Goal: Task Accomplishment & Management: Use online tool/utility

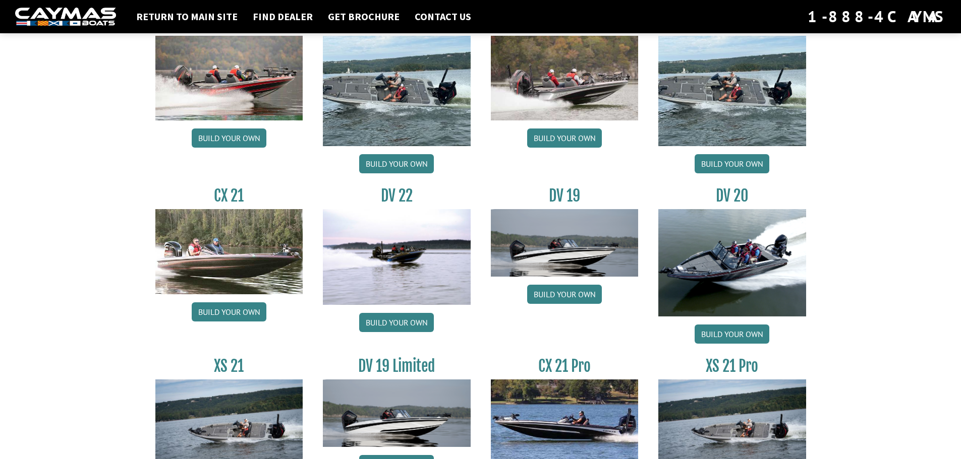
scroll to position [1144, 0]
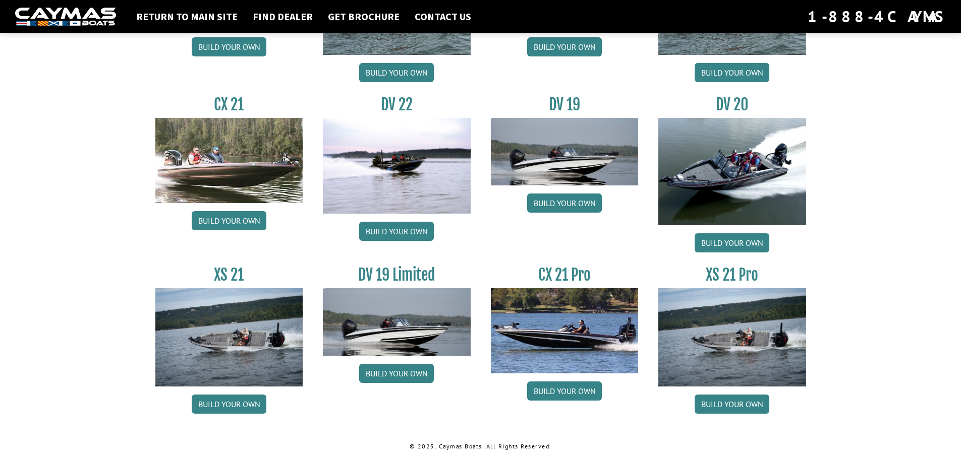
click at [571, 314] on img at bounding box center [565, 331] width 148 height 85
click at [553, 390] on link "Build your own" at bounding box center [564, 391] width 75 height 19
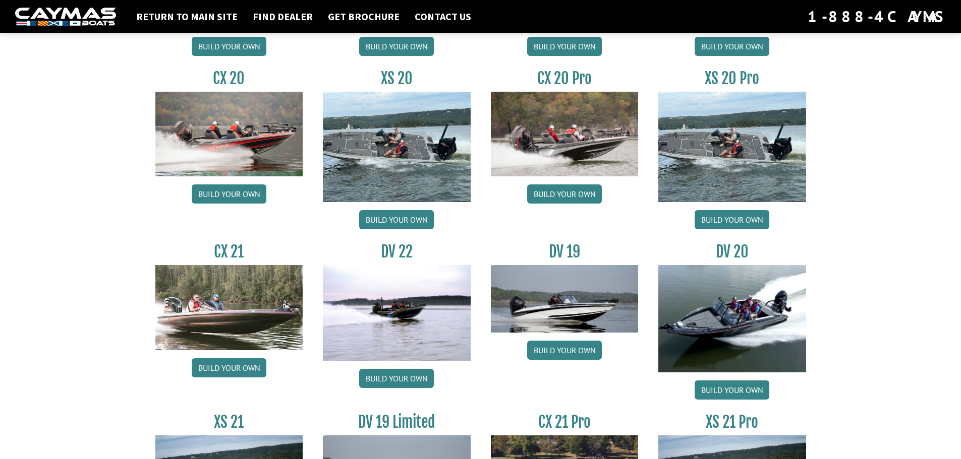
scroll to position [1043, 0]
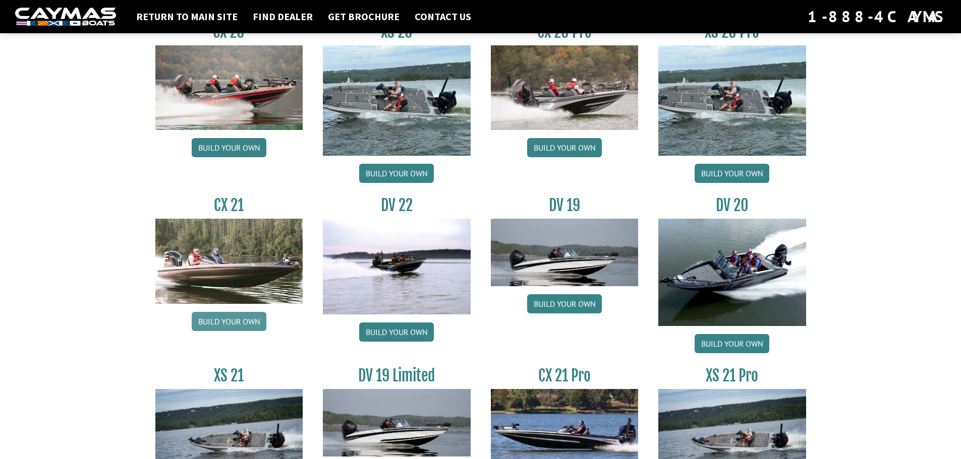
click at [238, 325] on link "Build your own" at bounding box center [229, 321] width 75 height 19
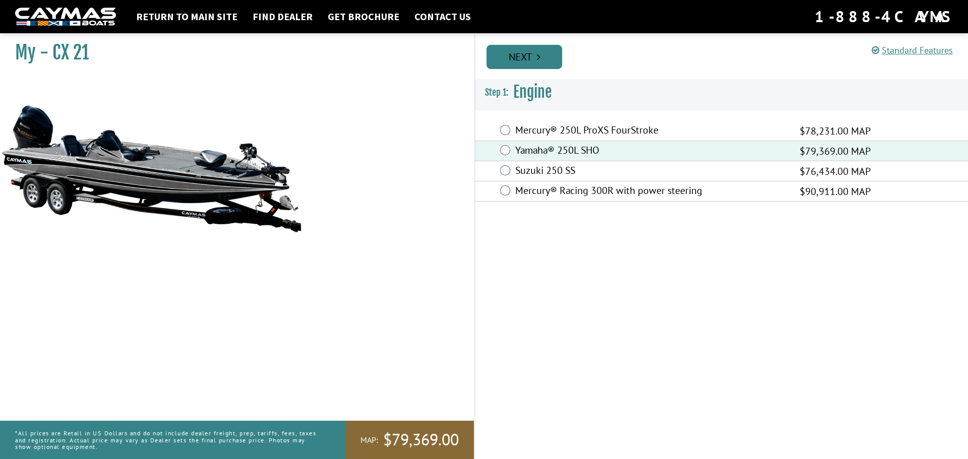
click at [522, 60] on link "Next" at bounding box center [525, 57] width 76 height 24
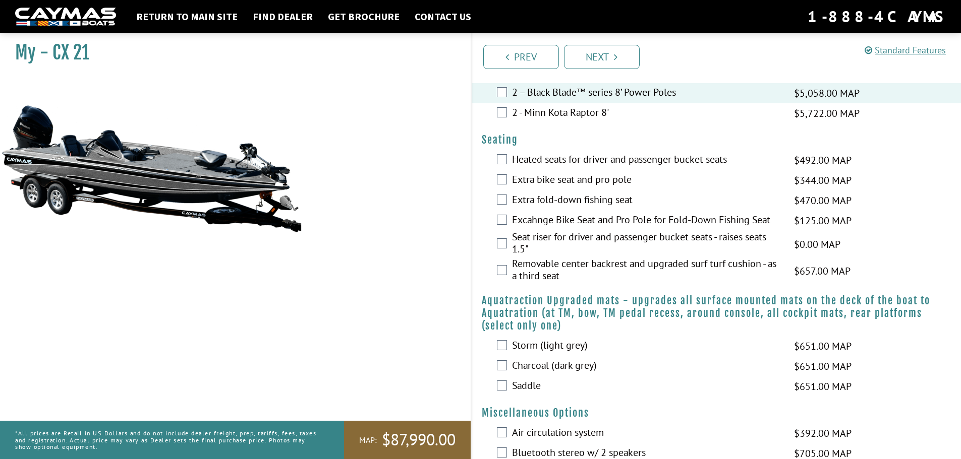
scroll to position [554, 0]
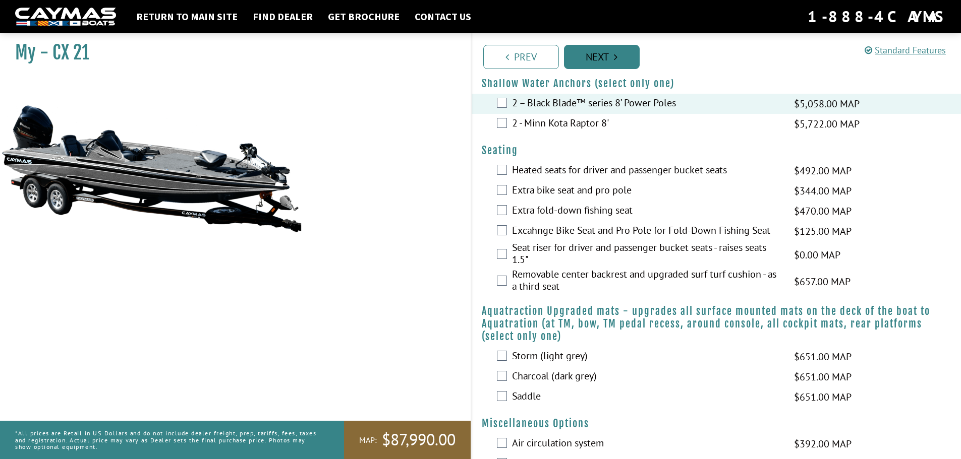
click at [593, 58] on link "Next" at bounding box center [602, 57] width 76 height 24
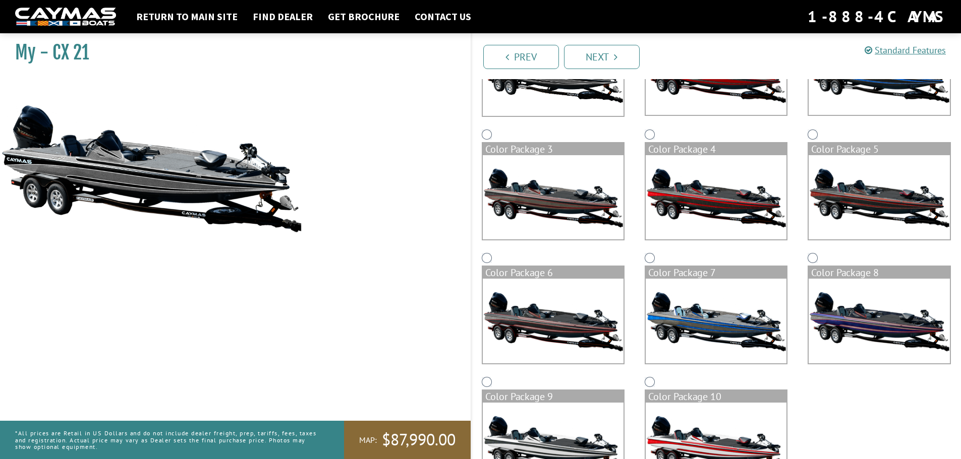
scroll to position [212, 0]
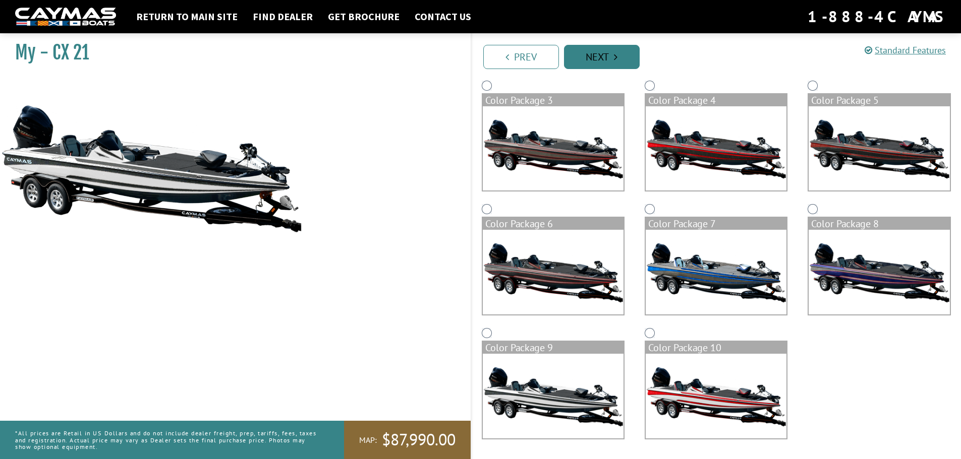
click at [601, 55] on link "Next" at bounding box center [602, 57] width 76 height 24
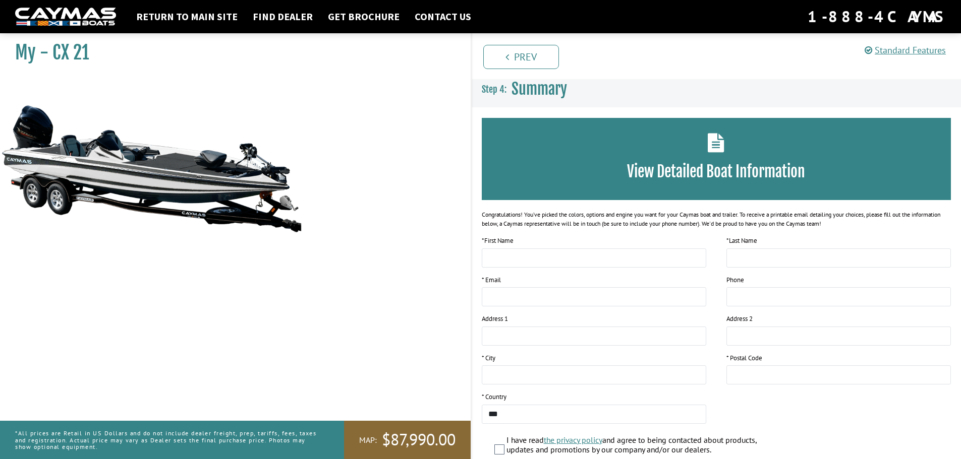
scroll to position [0, 0]
